Goal: Information Seeking & Learning: Learn about a topic

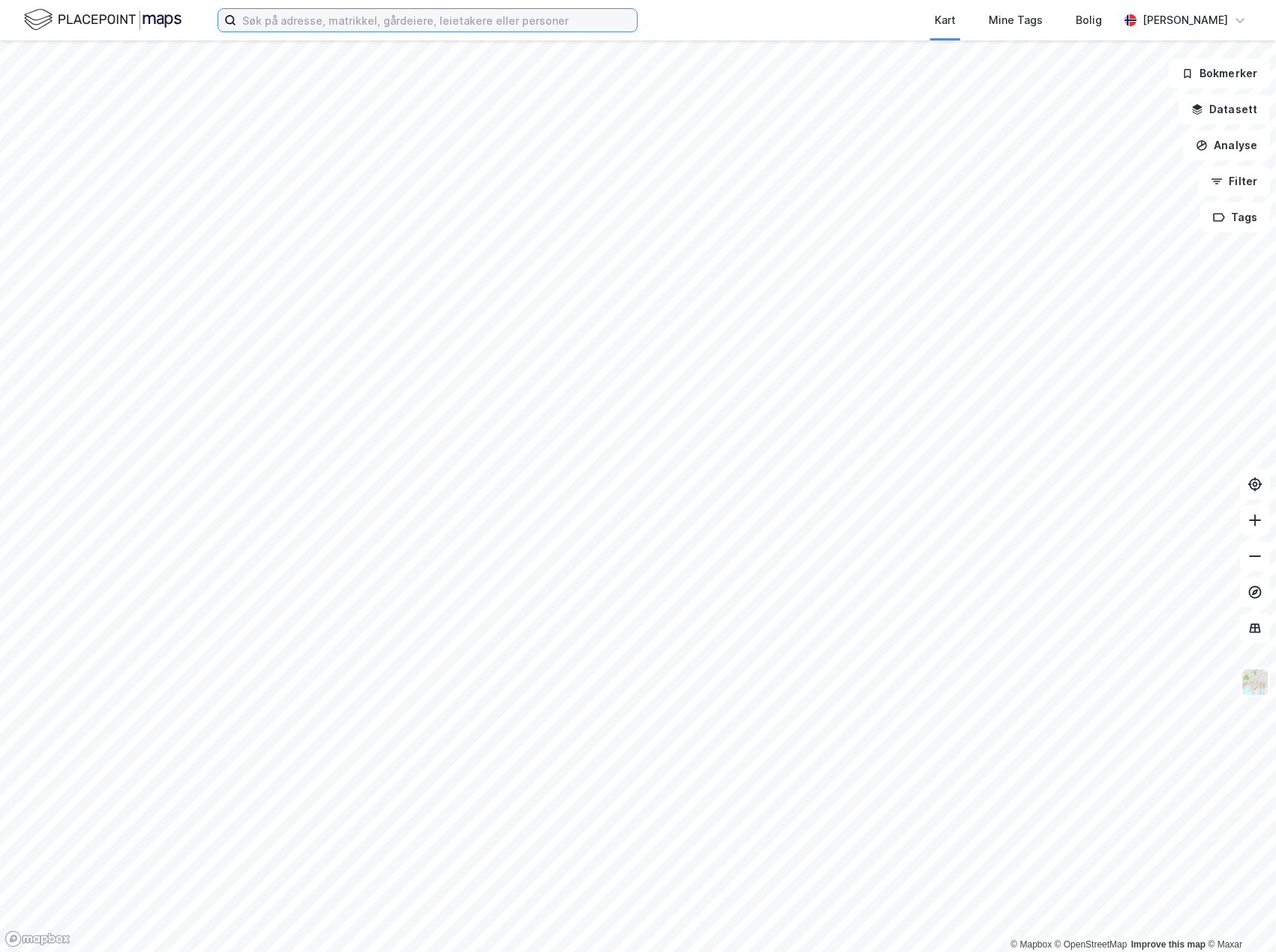
click at [312, 23] on input at bounding box center [437, 20] width 400 height 23
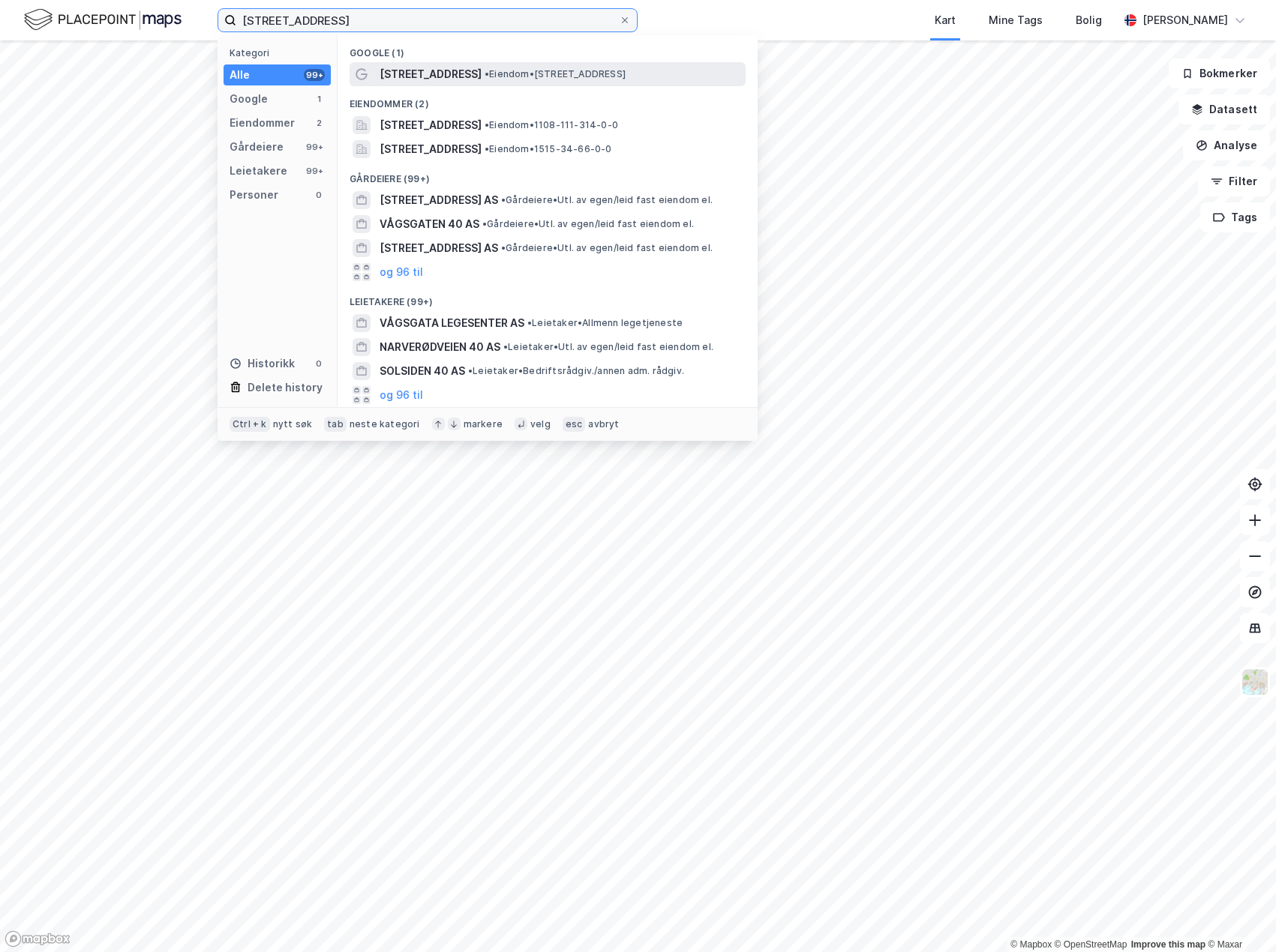
type input "[STREET_ADDRESS]"
click at [484, 71] on span "• Eiendom • [STREET_ADDRESS]" at bounding box center [555, 74] width 141 height 12
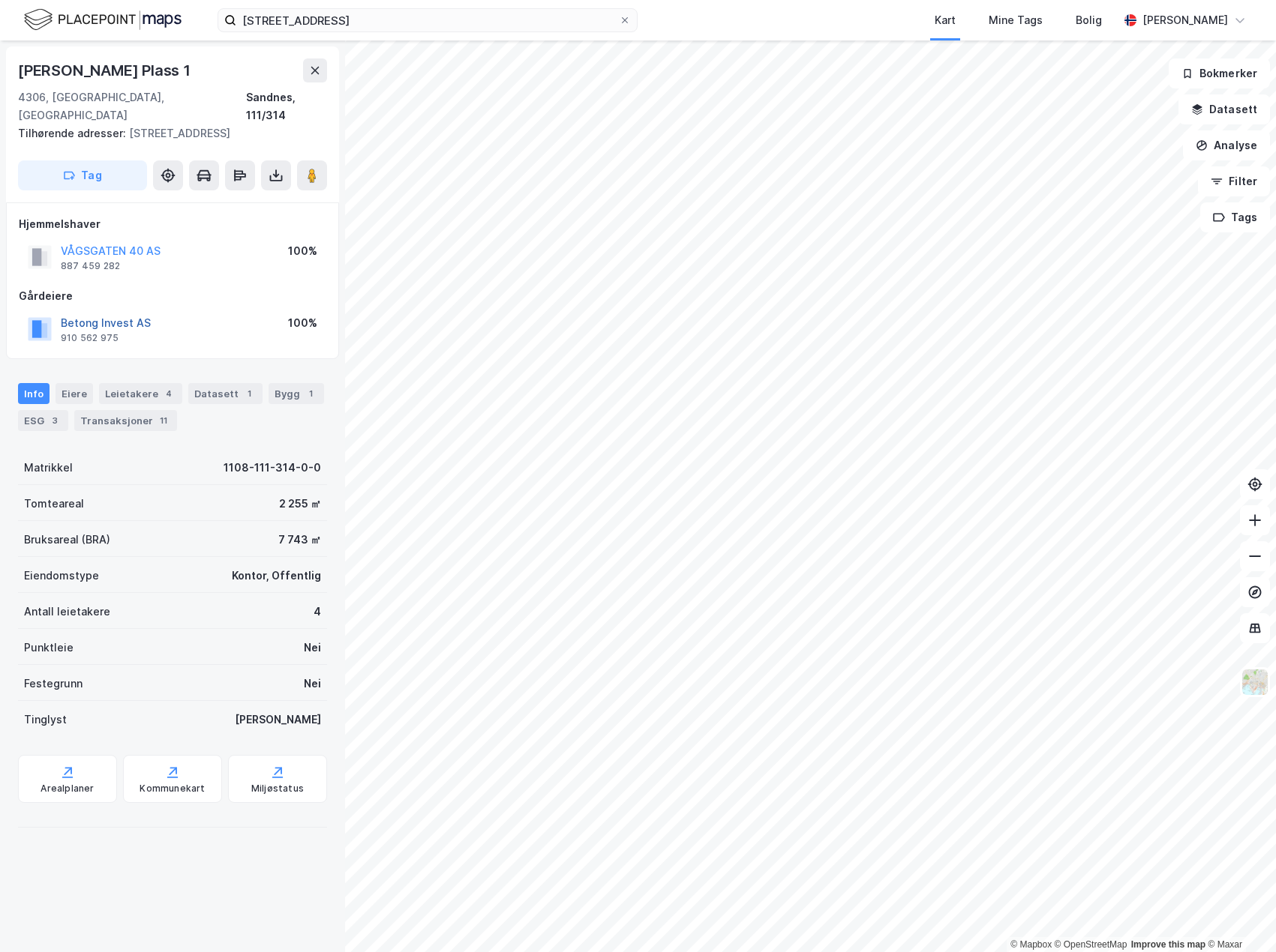
click at [0, 0] on button "Betong Invest AS" at bounding box center [0, 0] width 0 height 0
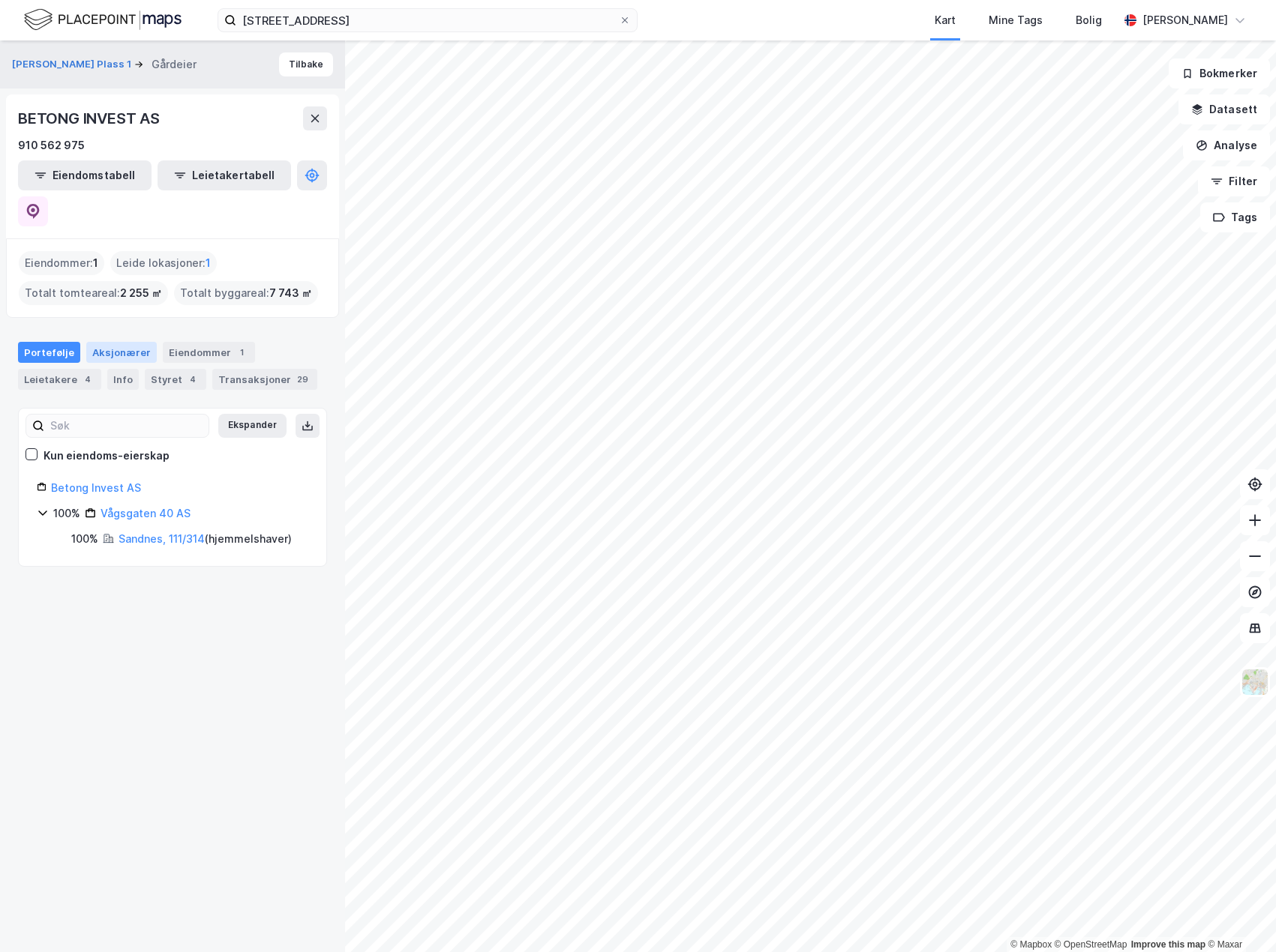
click at [121, 342] on div "Aksjonærer" at bounding box center [121, 352] width 70 height 21
